Goal: Check status: Check status

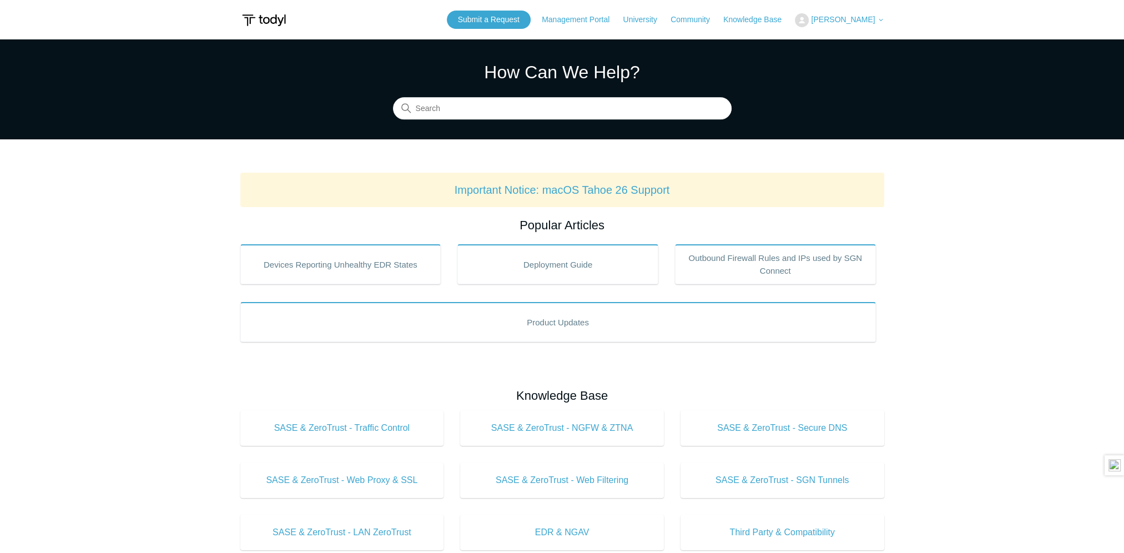
click at [861, 18] on span "[PERSON_NAME]" at bounding box center [843, 19] width 64 height 9
click at [854, 39] on link "My Support Requests" at bounding box center [849, 43] width 108 height 19
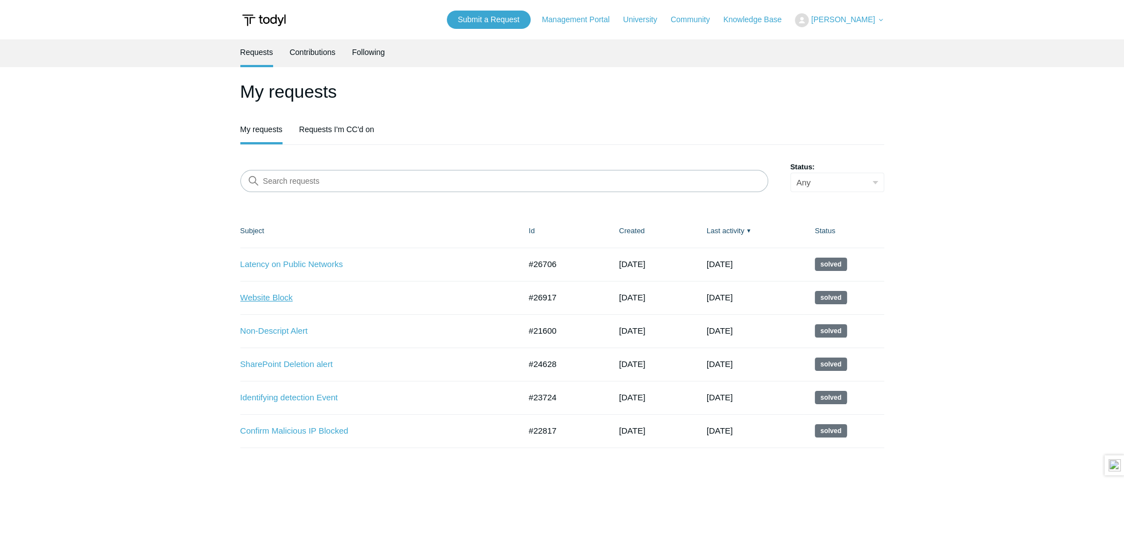
click at [291, 300] on link "Website Block" at bounding box center [372, 297] width 264 height 13
click at [291, 329] on link "Non-Descript Alert" at bounding box center [372, 331] width 264 height 13
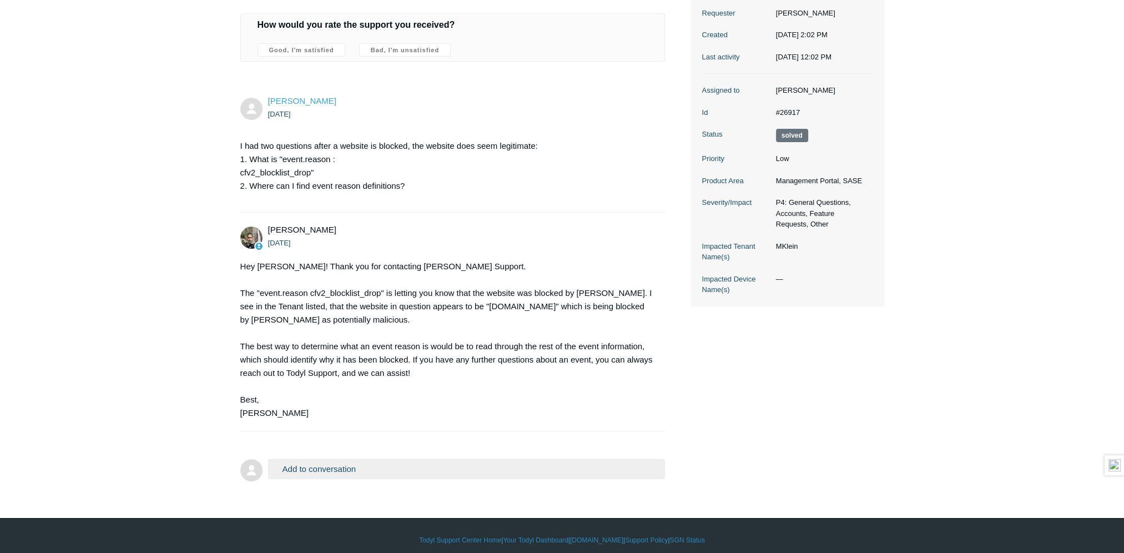
scroll to position [172, 0]
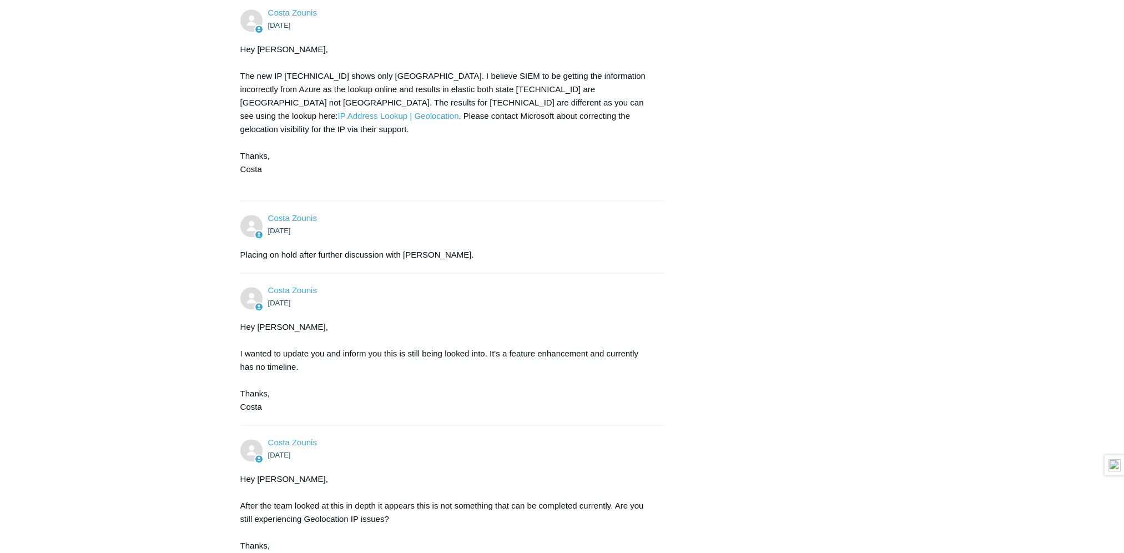
scroll to position [1388, 0]
